Goal: Information Seeking & Learning: Learn about a topic

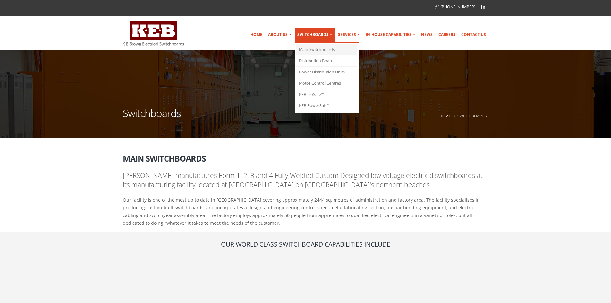
click at [320, 47] on link "Main Switchboards" at bounding box center [326, 49] width 61 height 11
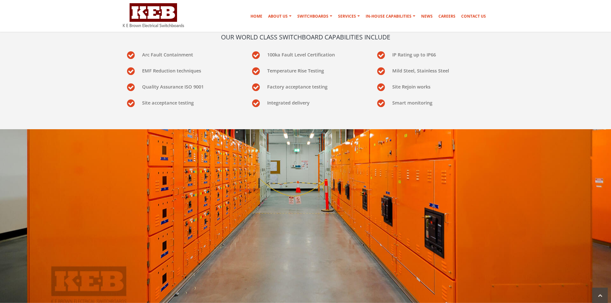
scroll to position [171, 0]
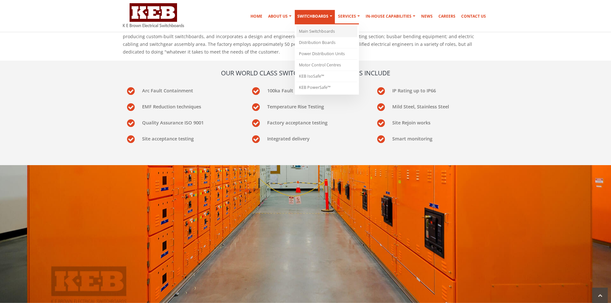
click at [322, 29] on link "Main Switchboards" at bounding box center [326, 31] width 61 height 11
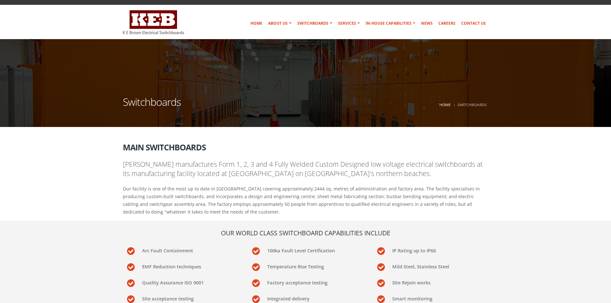
scroll to position [0, 0]
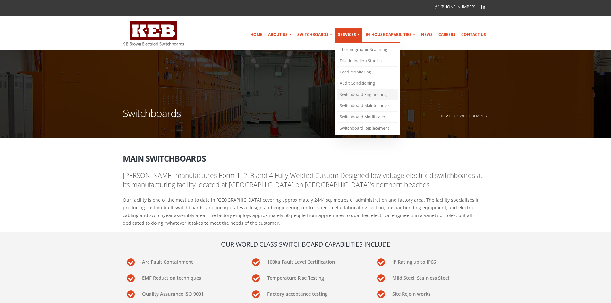
click at [367, 94] on link "Switchboard Engineering" at bounding box center [367, 94] width 61 height 11
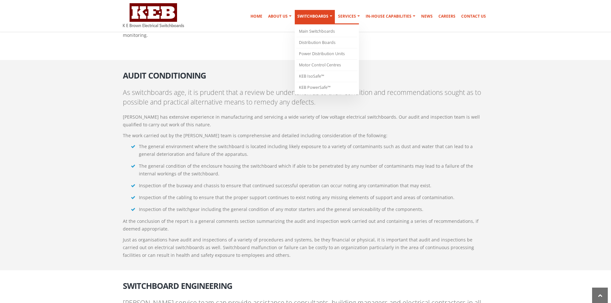
scroll to position [818, 0]
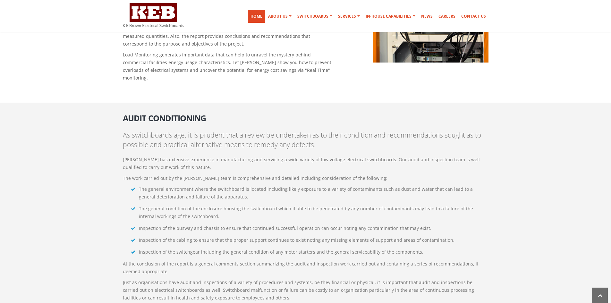
click at [263, 15] on link "Home" at bounding box center [256, 16] width 17 height 13
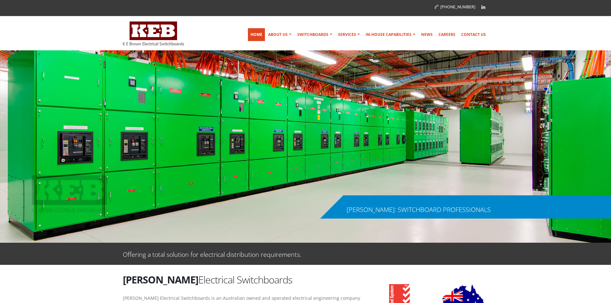
click at [257, 33] on link "Home" at bounding box center [256, 34] width 17 height 13
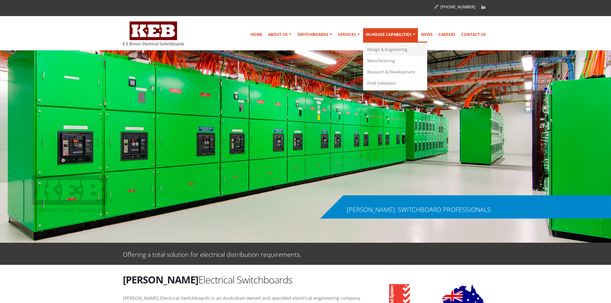
click at [389, 49] on link "Design & Engineering" at bounding box center [394, 49] width 61 height 11
